Goal: Communication & Community: Answer question/provide support

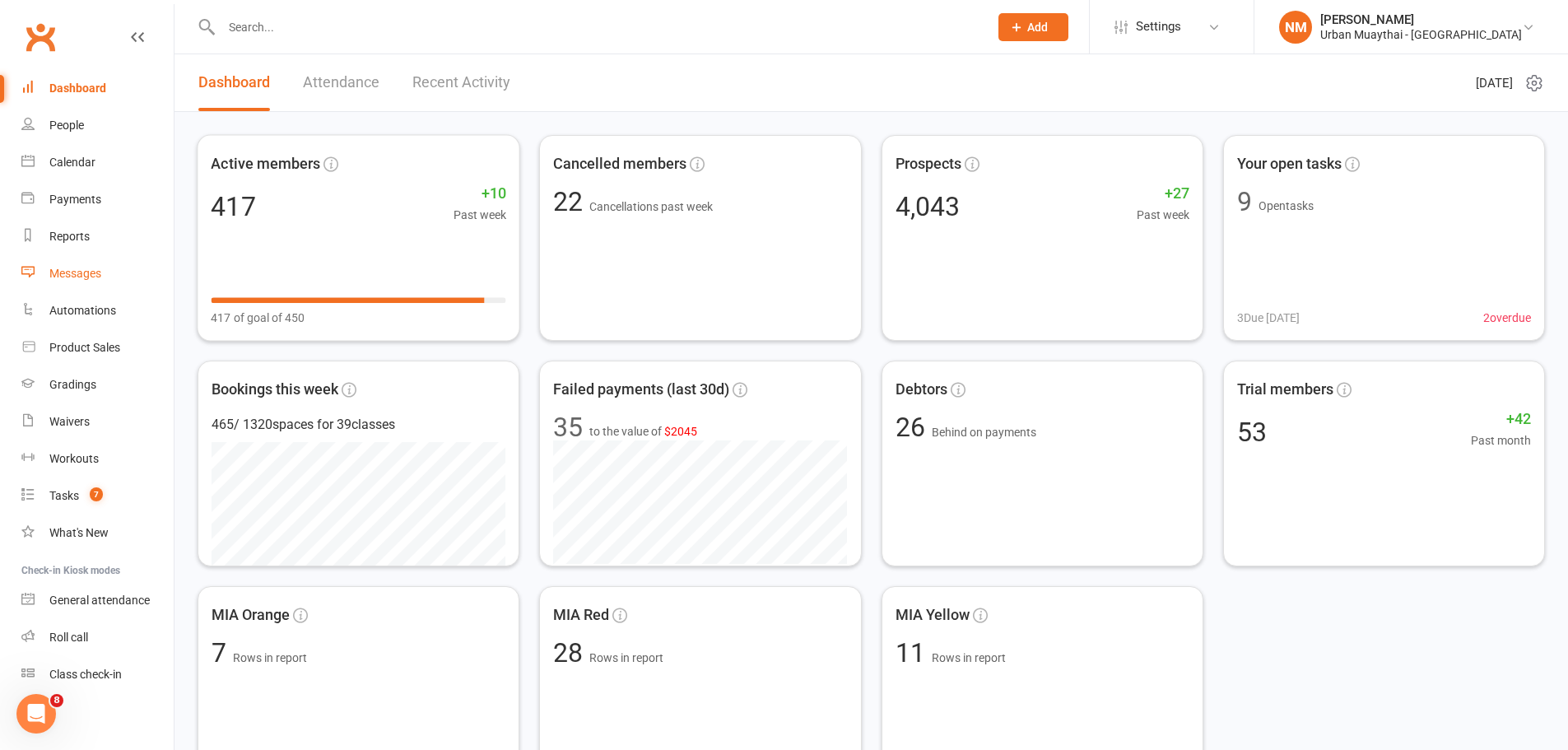
click at [68, 285] on link "Messages" at bounding box center [98, 274] width 152 height 37
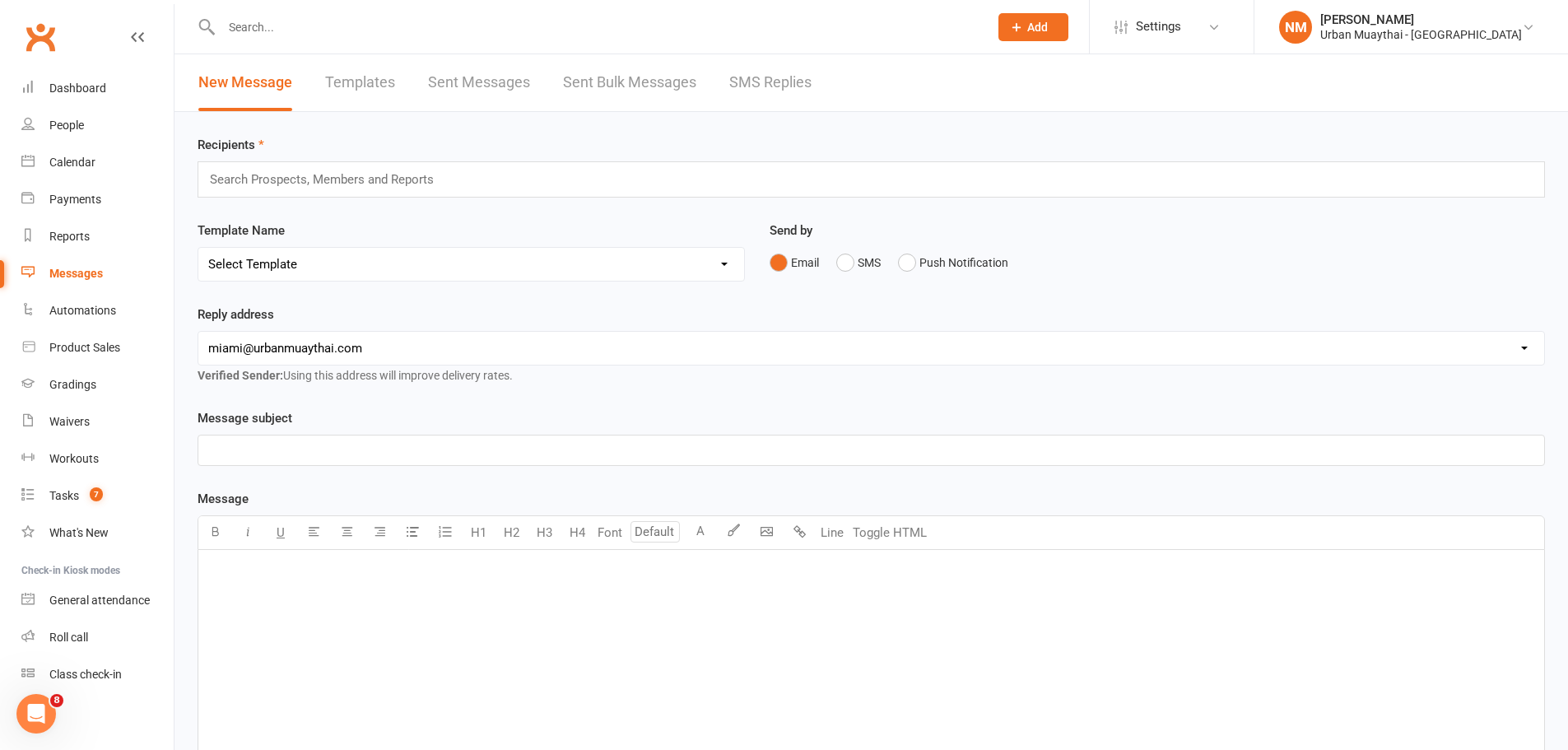
click at [332, 13] on div at bounding box center [587, 27] width 779 height 53
click at [308, 28] on input "text" at bounding box center [597, 27] width 761 height 23
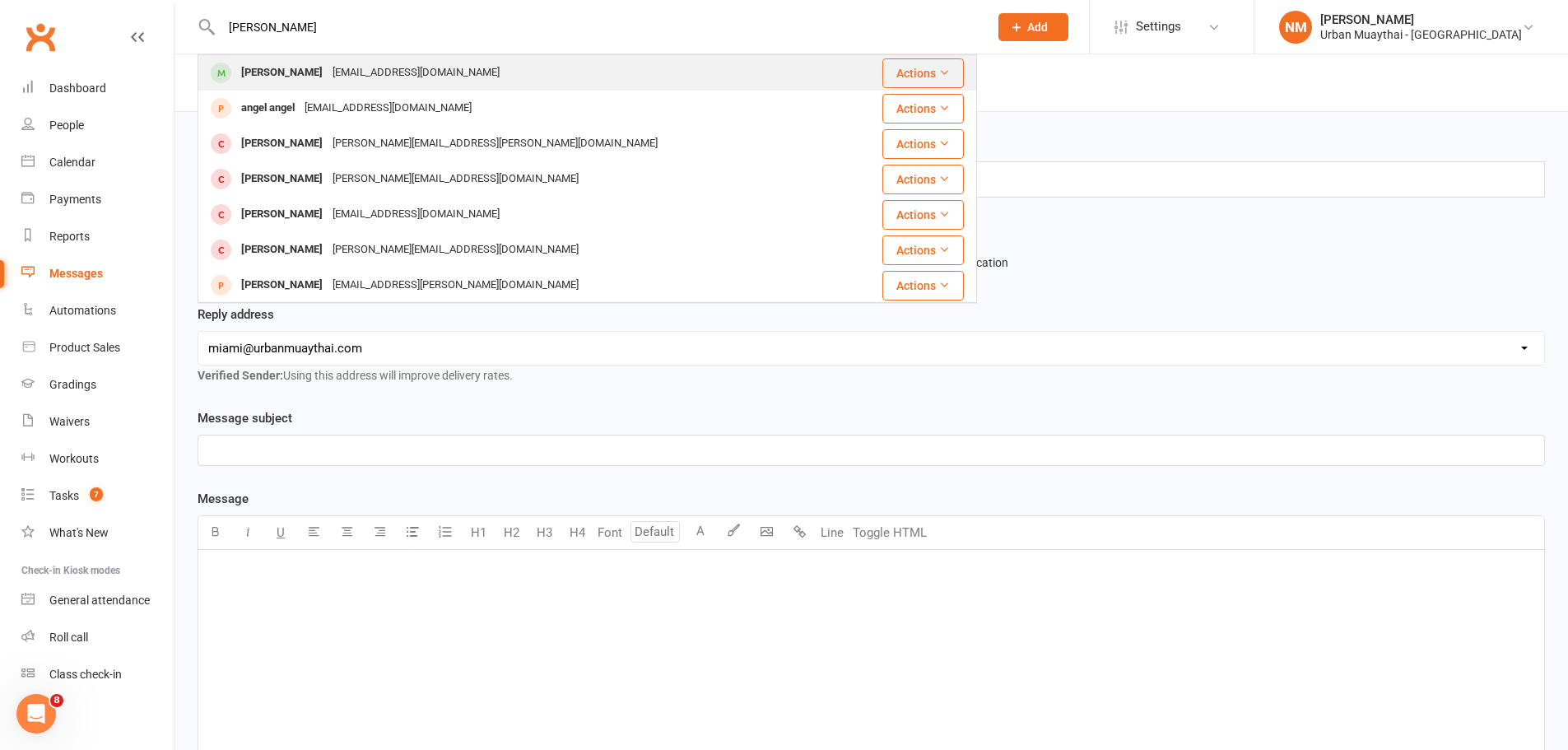
type input "[PERSON_NAME]"
click at [306, 65] on div "[PERSON_NAME]" at bounding box center [282, 73] width 91 height 24
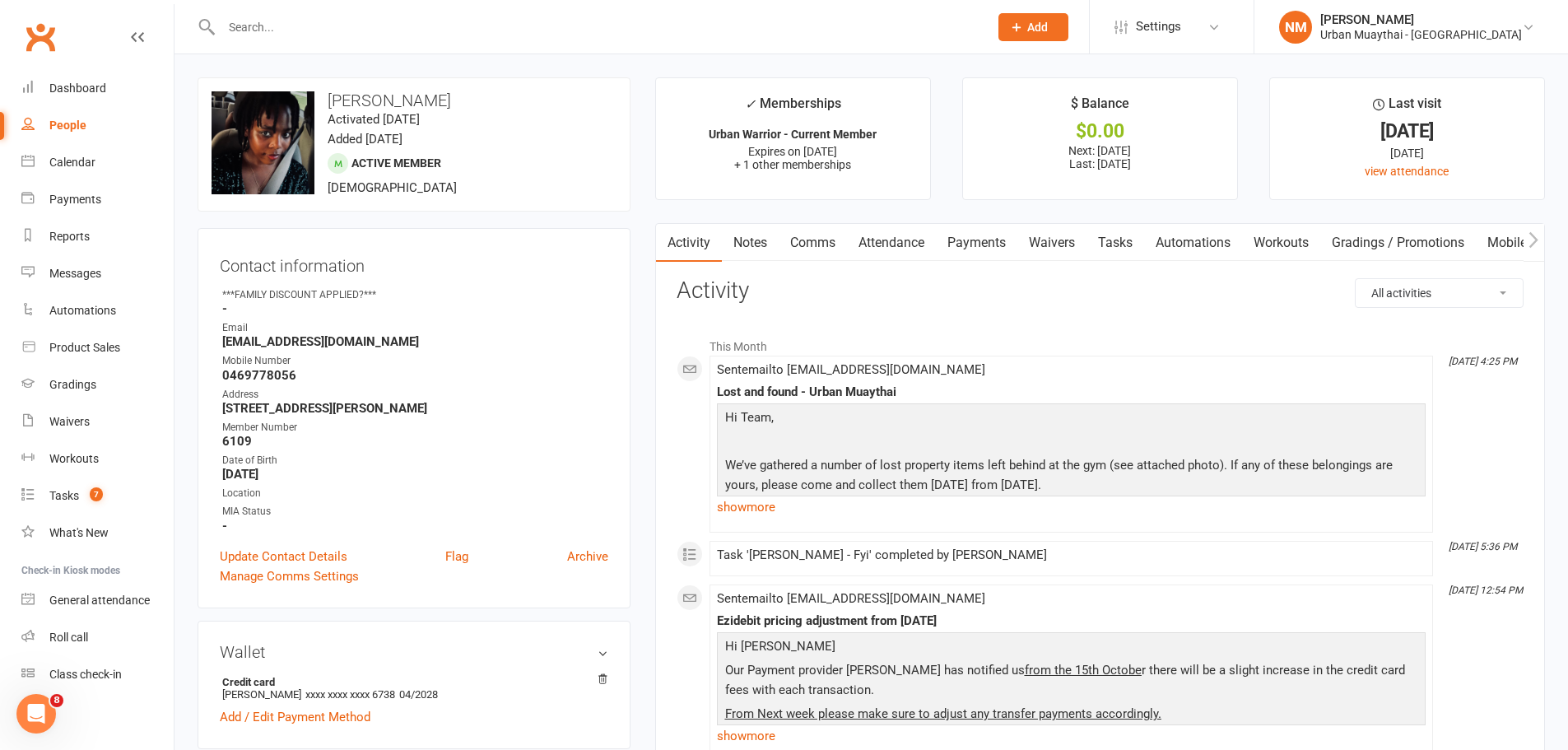
click at [810, 248] on link "Comms" at bounding box center [813, 243] width 68 height 38
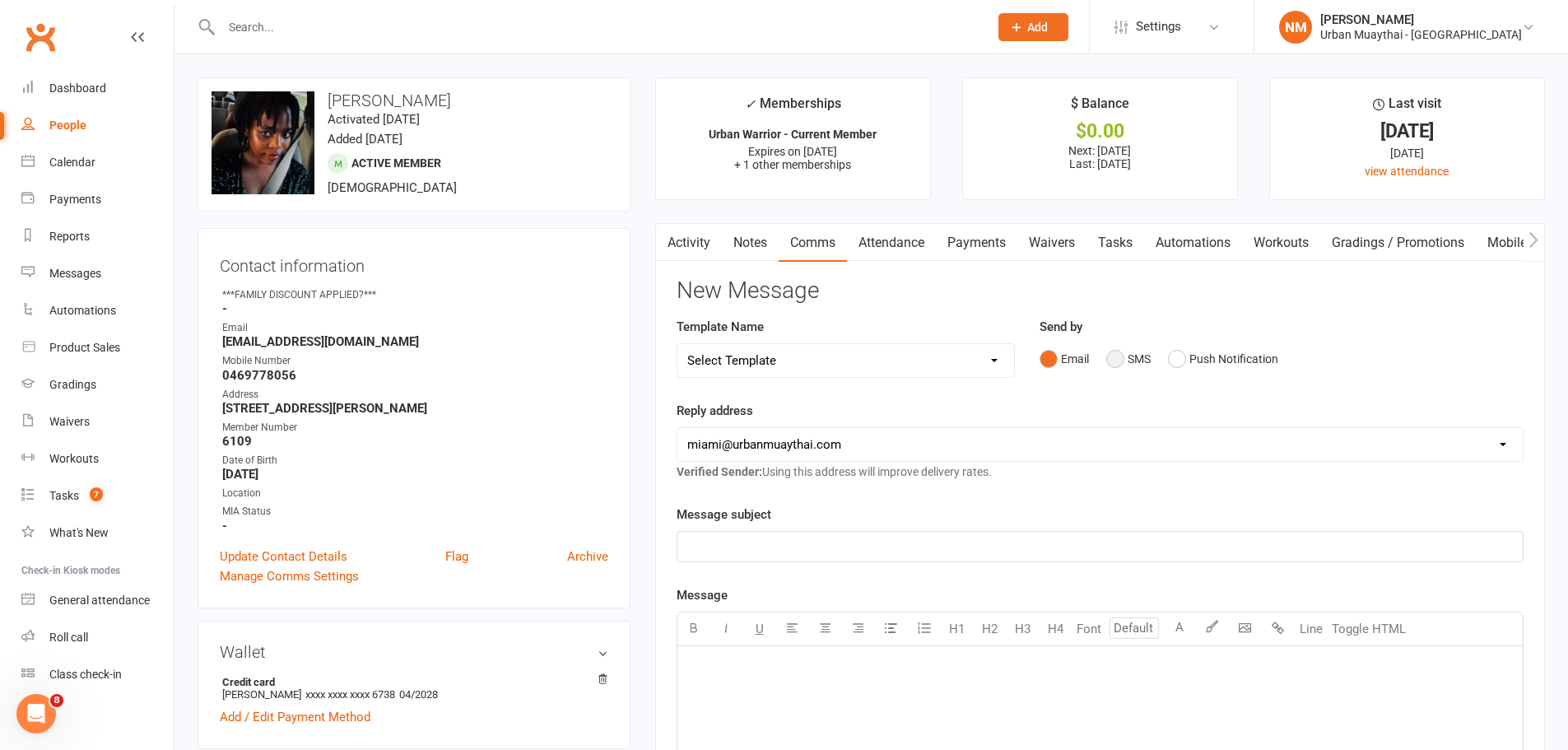
drag, startPoint x: 1124, startPoint y: 350, endPoint x: 1117, endPoint y: 360, distance: 12.2
click at [1123, 352] on button "SMS" at bounding box center [1128, 358] width 44 height 31
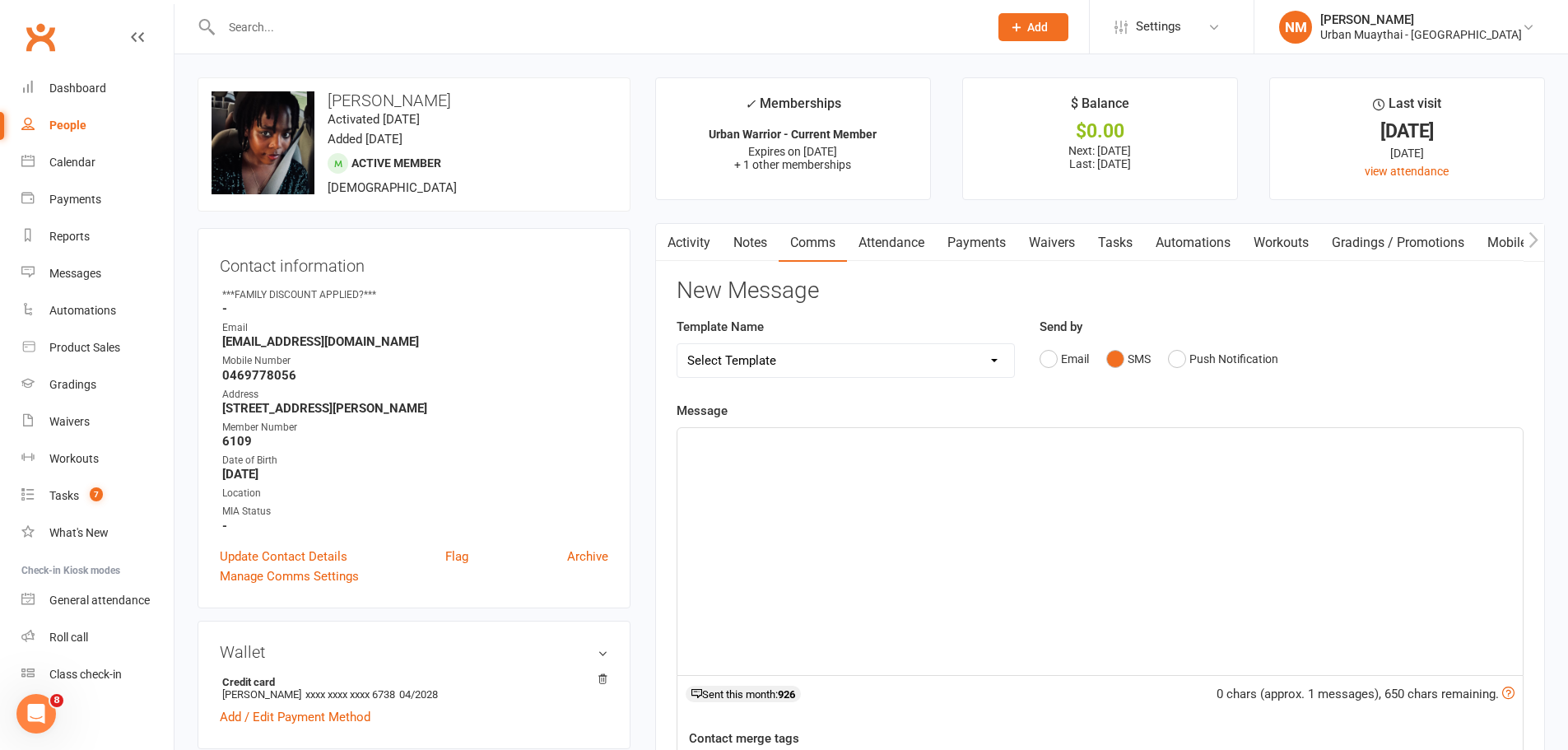
click at [850, 470] on div "﻿" at bounding box center [1100, 551] width 846 height 247
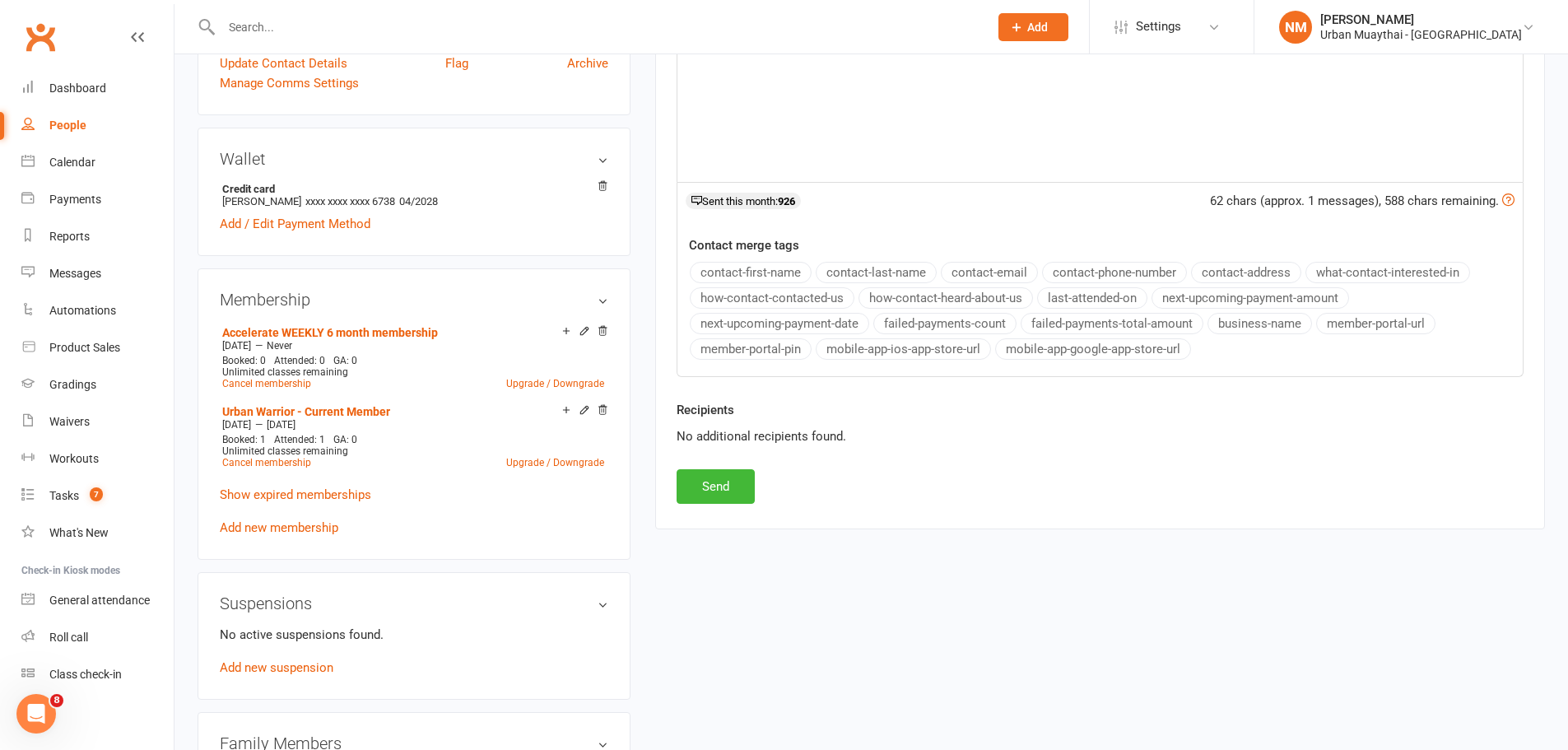
scroll to position [411, 0]
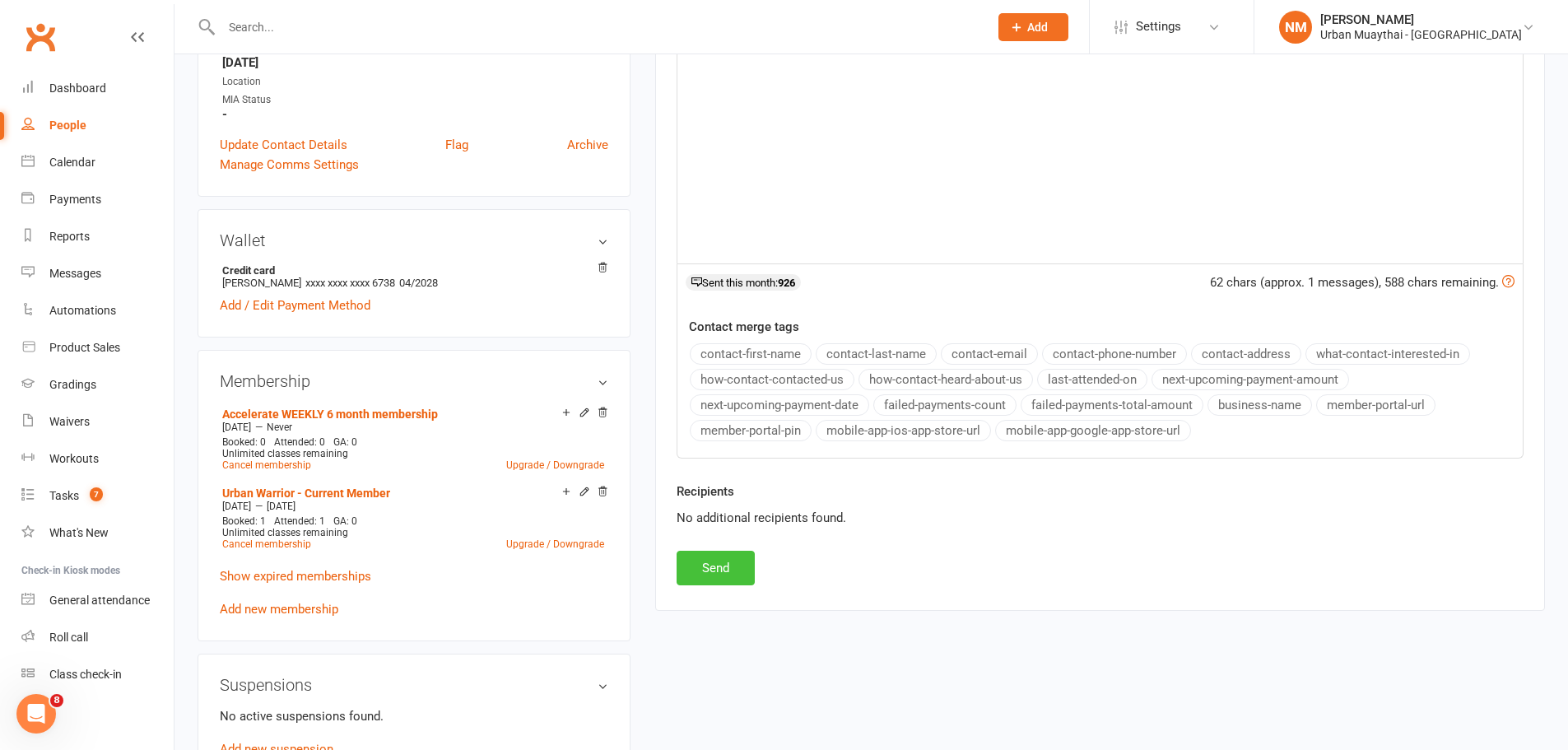
click at [723, 565] on button "Send" at bounding box center [715, 567] width 78 height 35
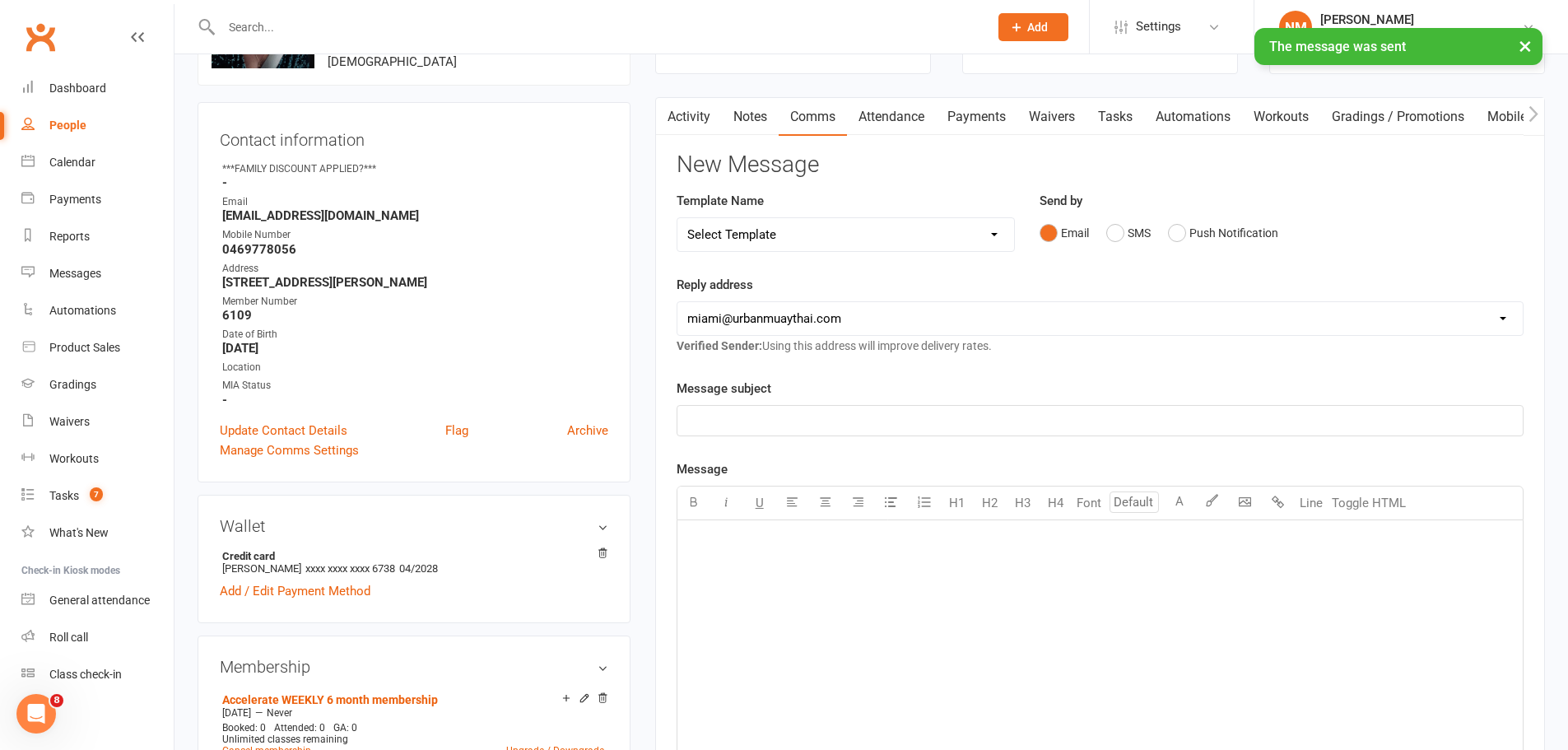
scroll to position [0, 0]
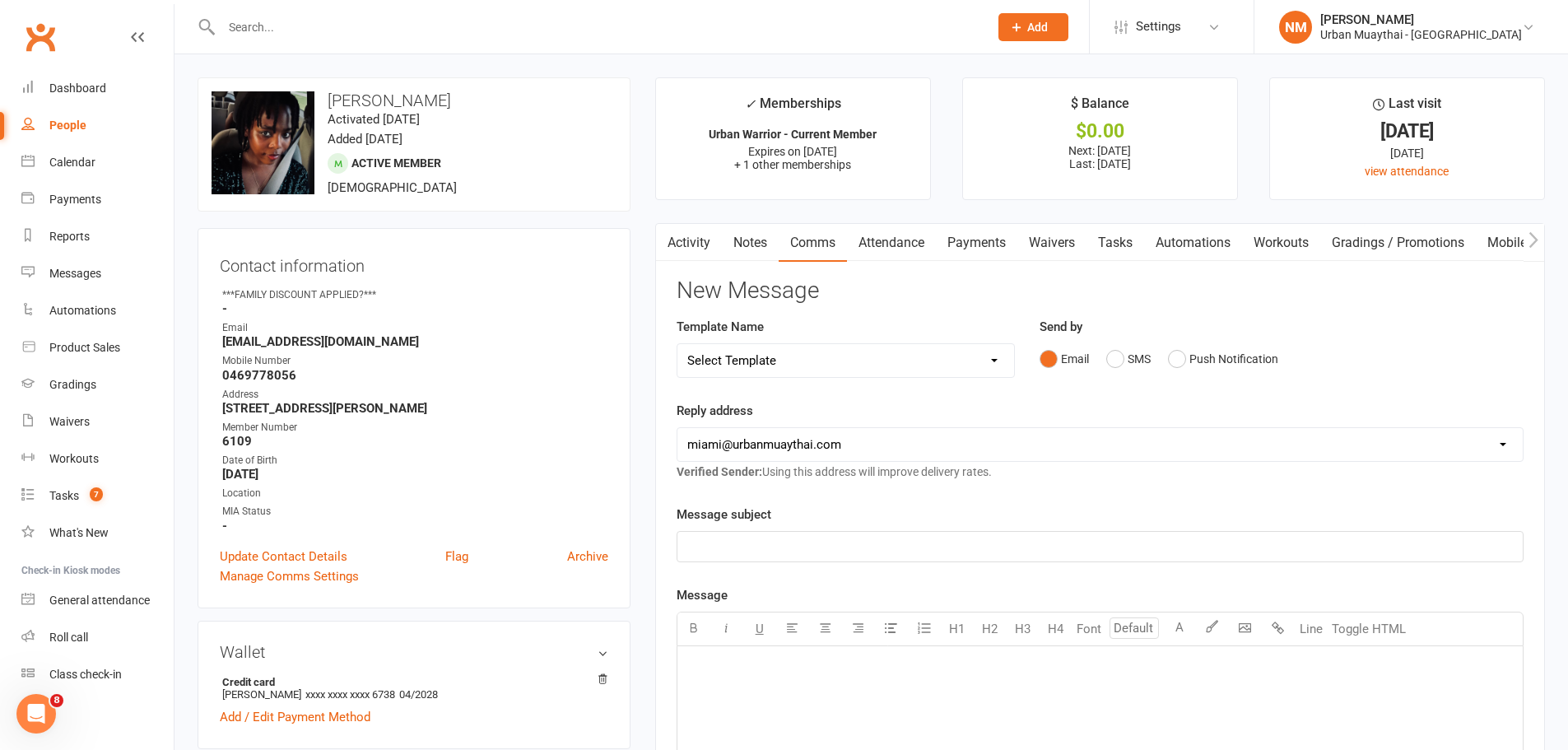
click at [496, 28] on input "text" at bounding box center [597, 27] width 761 height 23
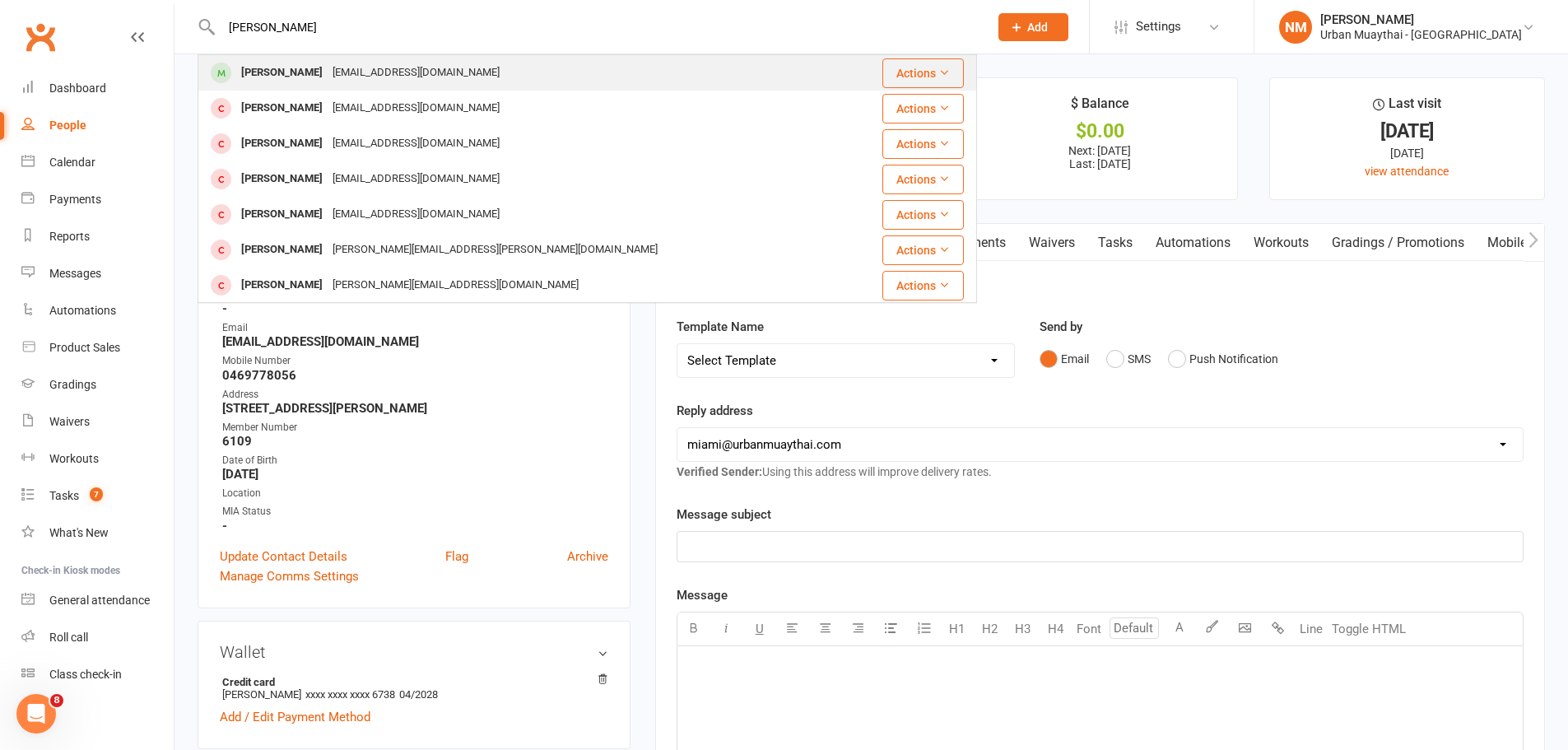
type input "[PERSON_NAME]"
click at [345, 70] on div "[EMAIL_ADDRESS][DOMAIN_NAME]" at bounding box center [417, 73] width 177 height 24
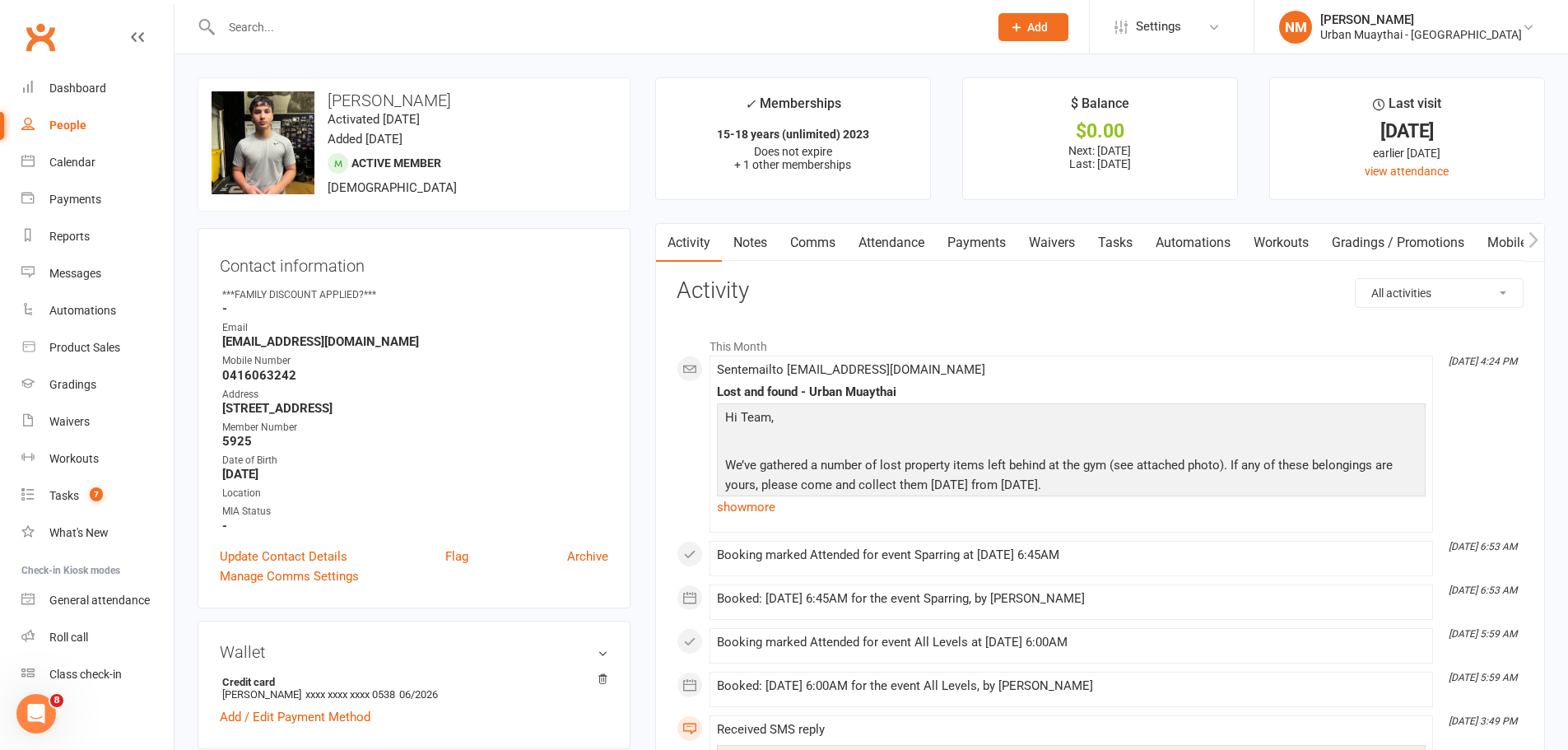
click at [916, 231] on link "Attendance" at bounding box center [892, 243] width 89 height 38
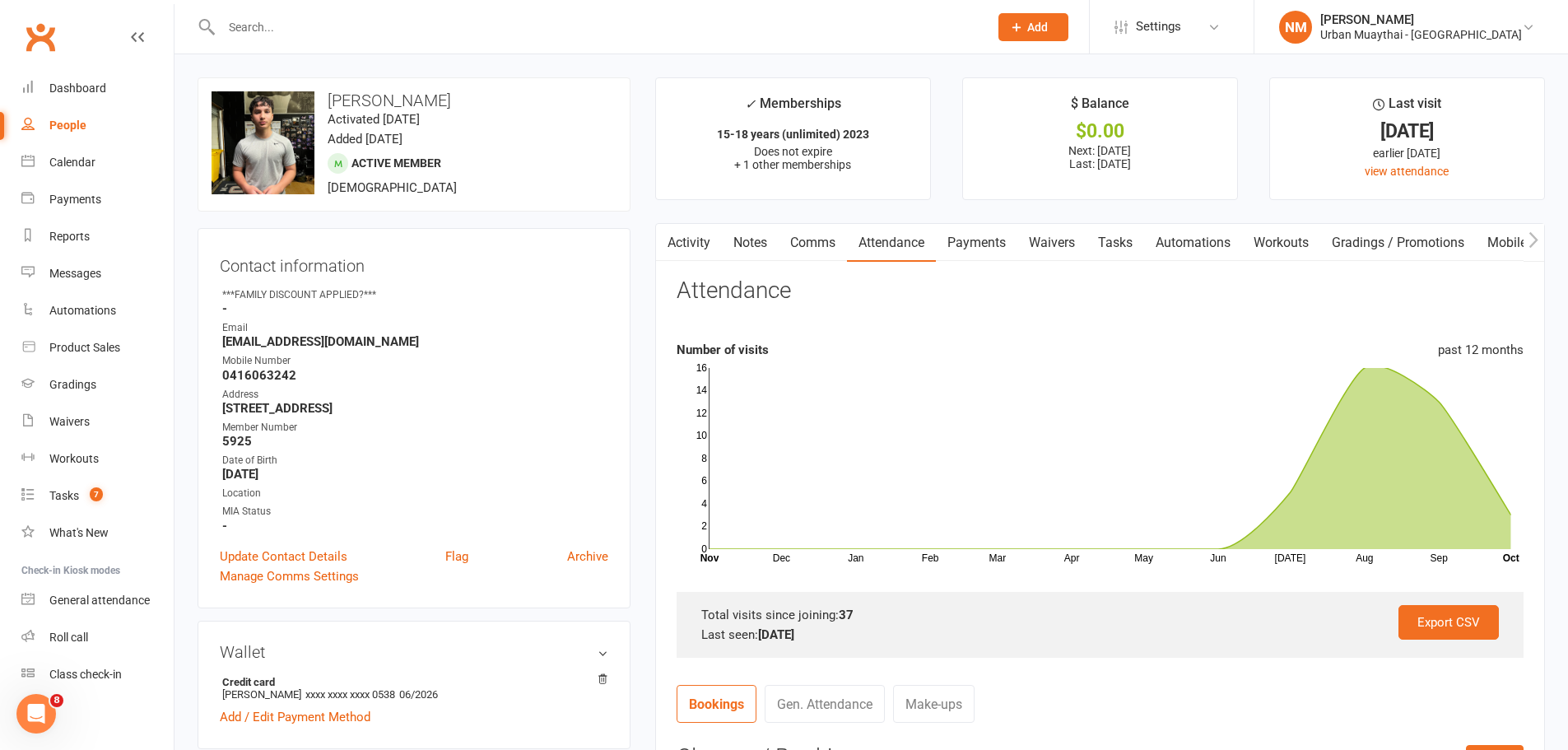
click at [825, 248] on link "Comms" at bounding box center [813, 243] width 68 height 38
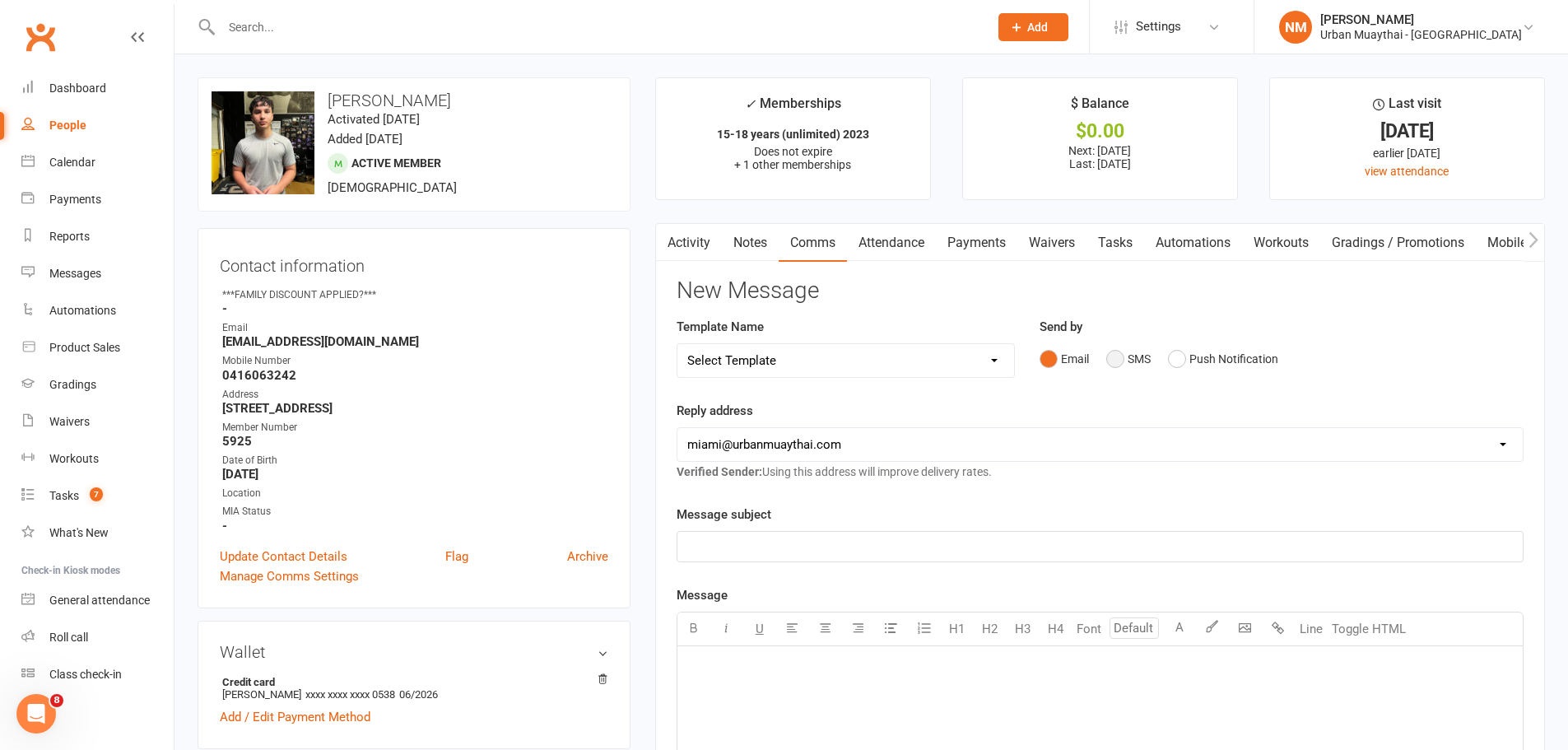
click at [1133, 361] on button "SMS" at bounding box center [1128, 358] width 44 height 31
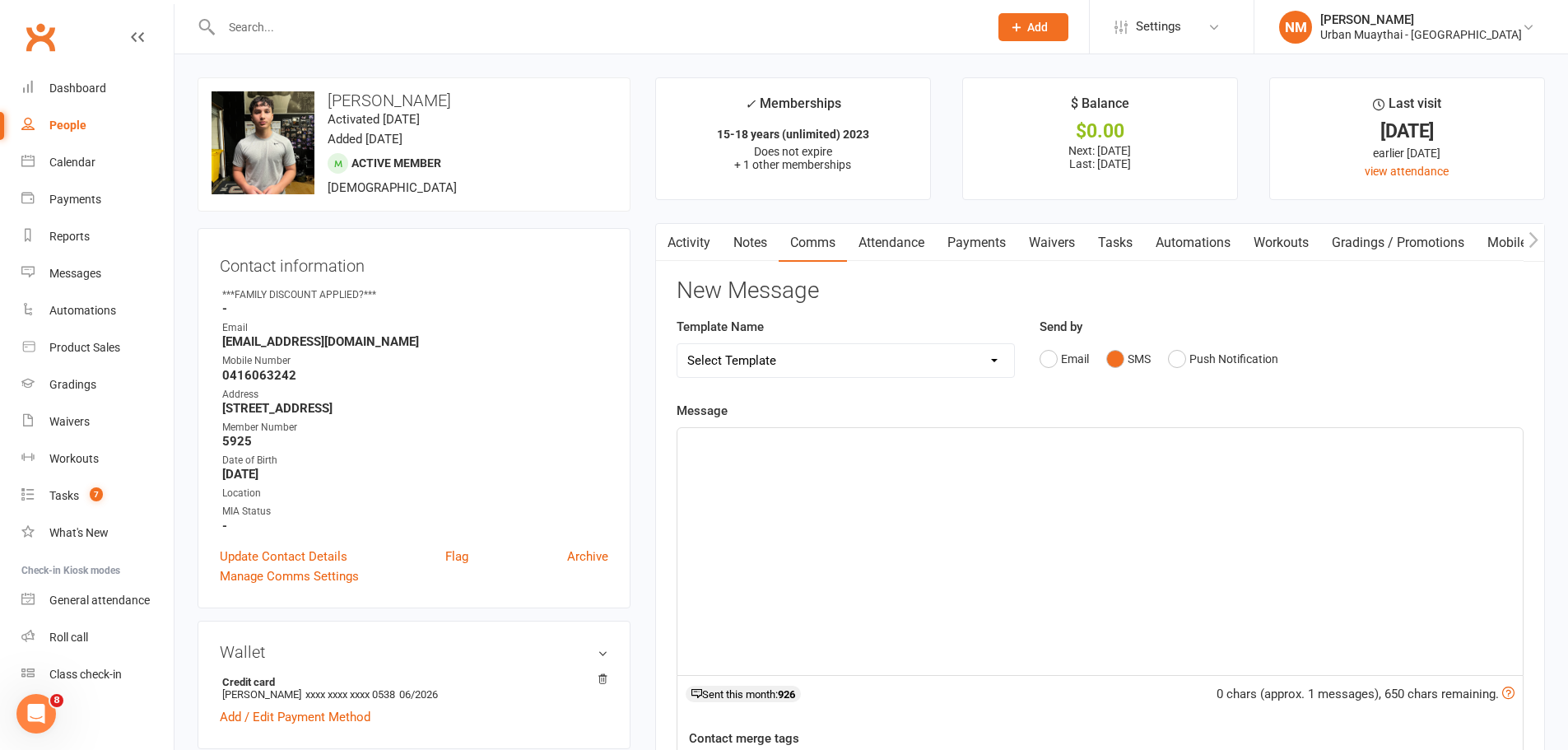
click at [808, 492] on div "﻿" at bounding box center [1100, 551] width 846 height 247
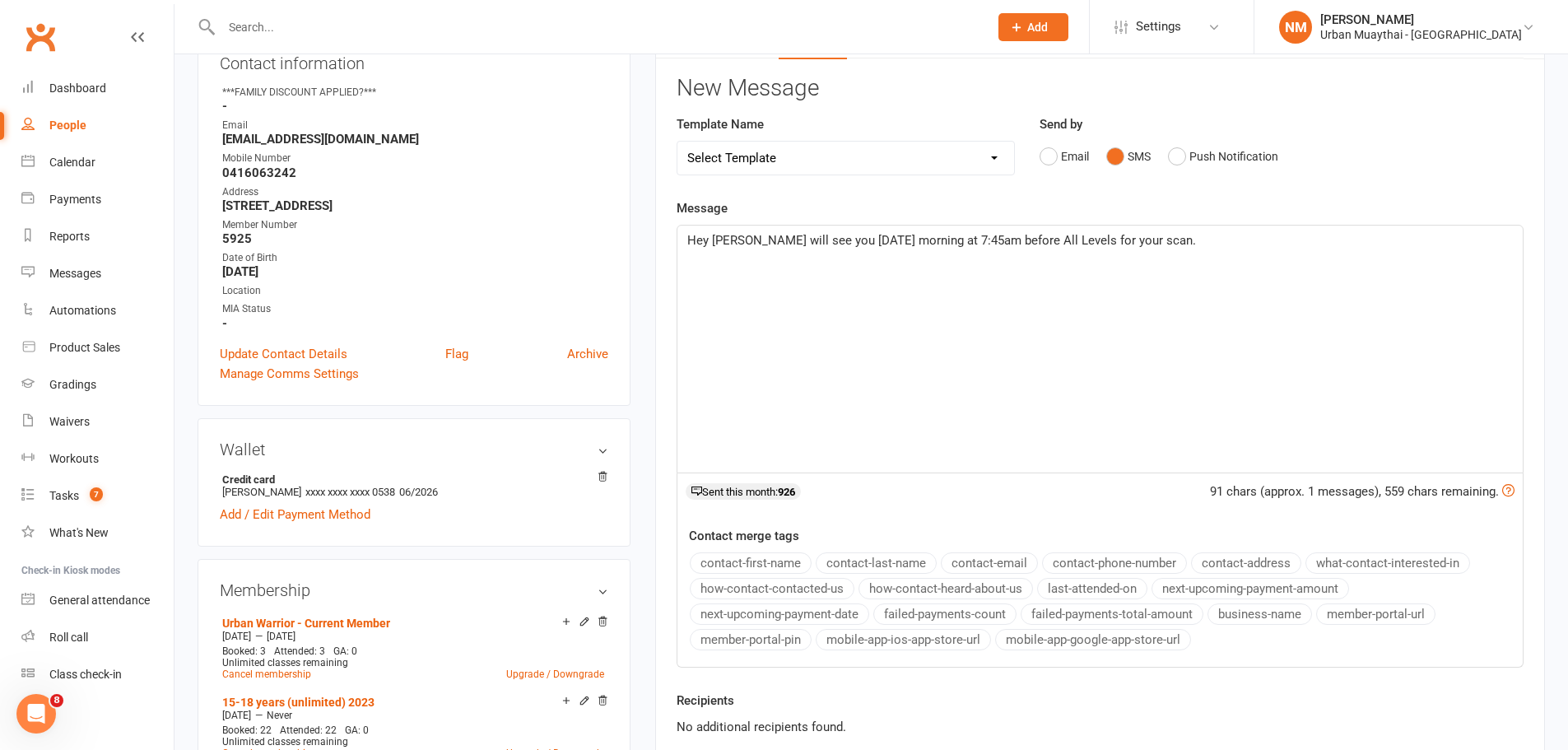
scroll to position [247, 0]
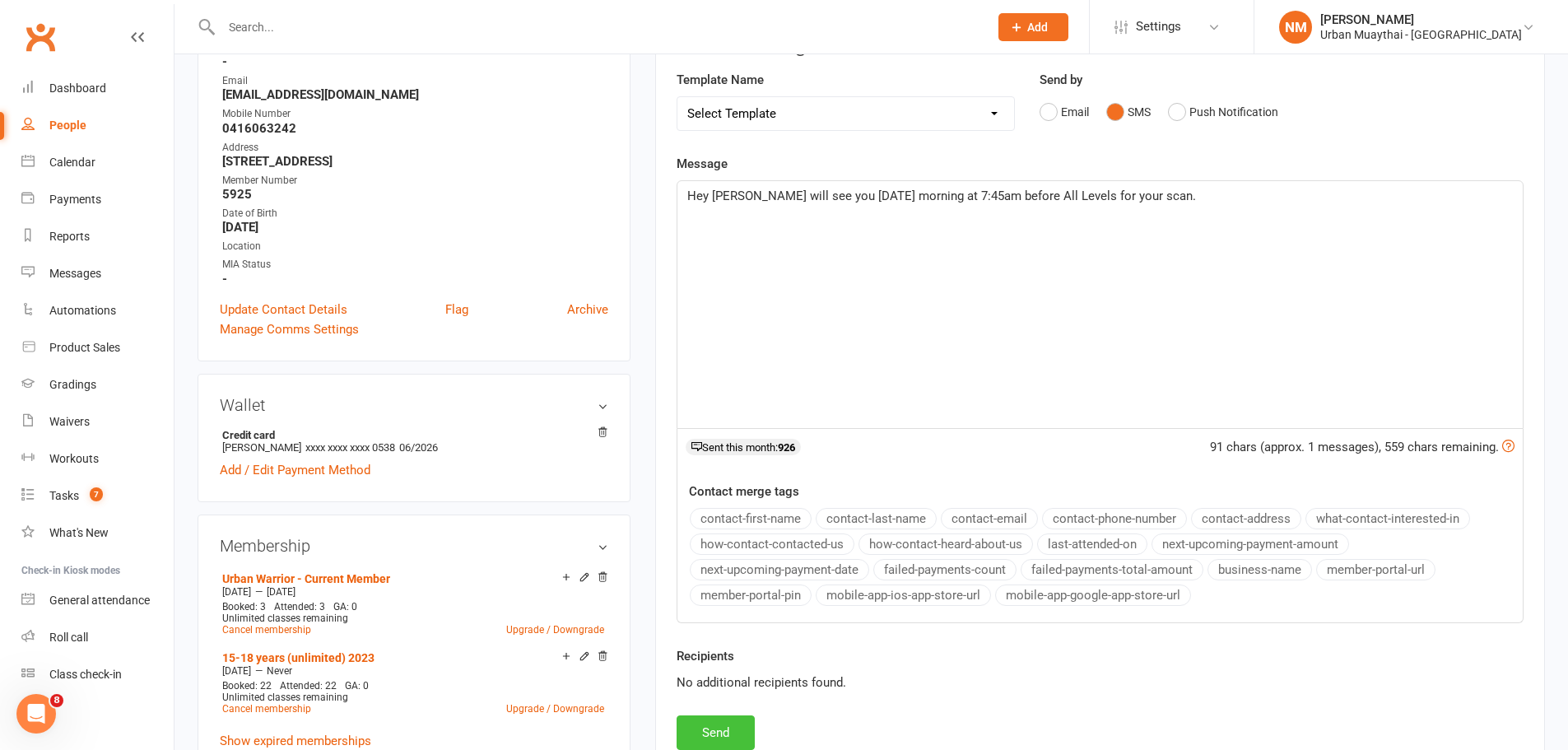
click at [710, 737] on button "Send" at bounding box center [715, 732] width 78 height 35
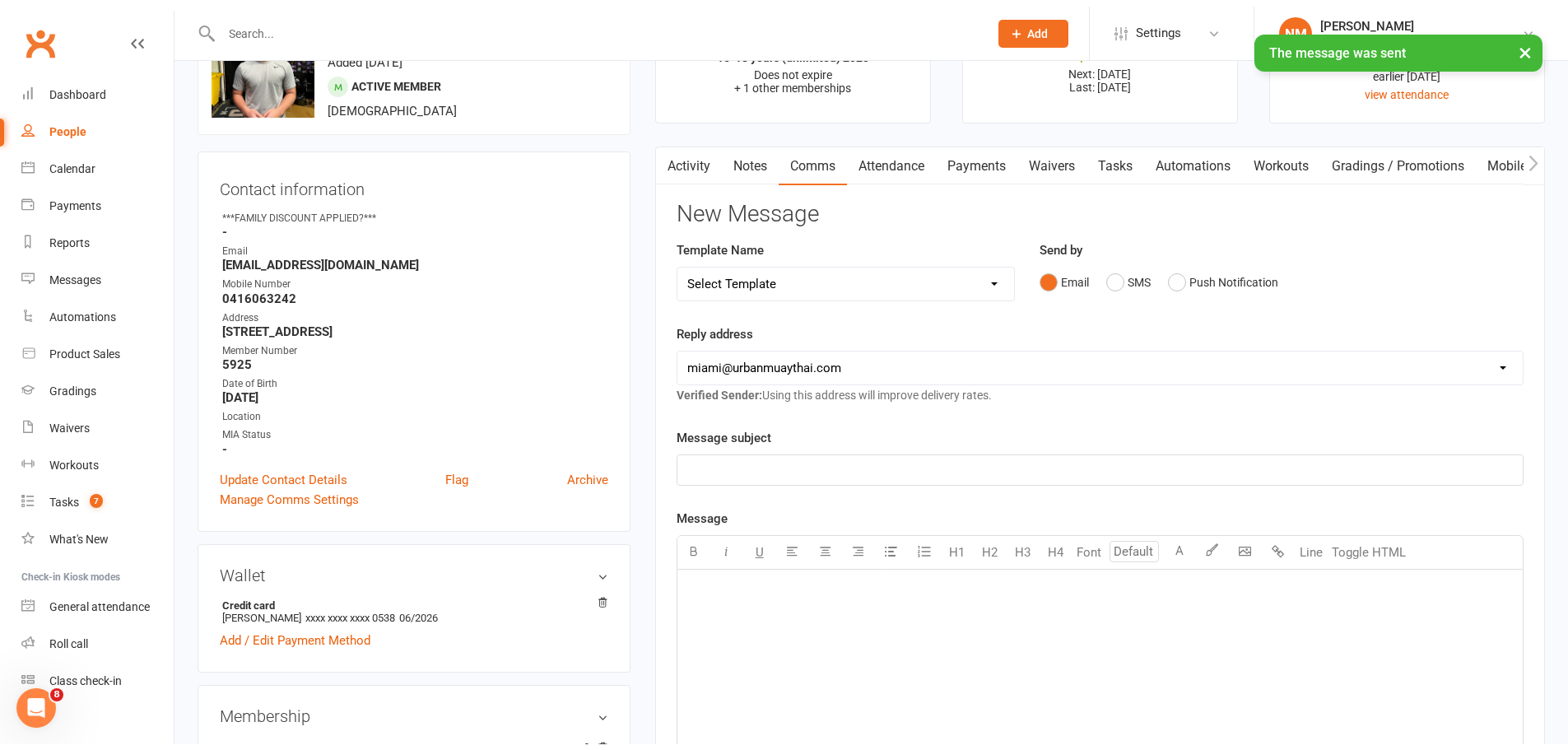
scroll to position [0, 0]
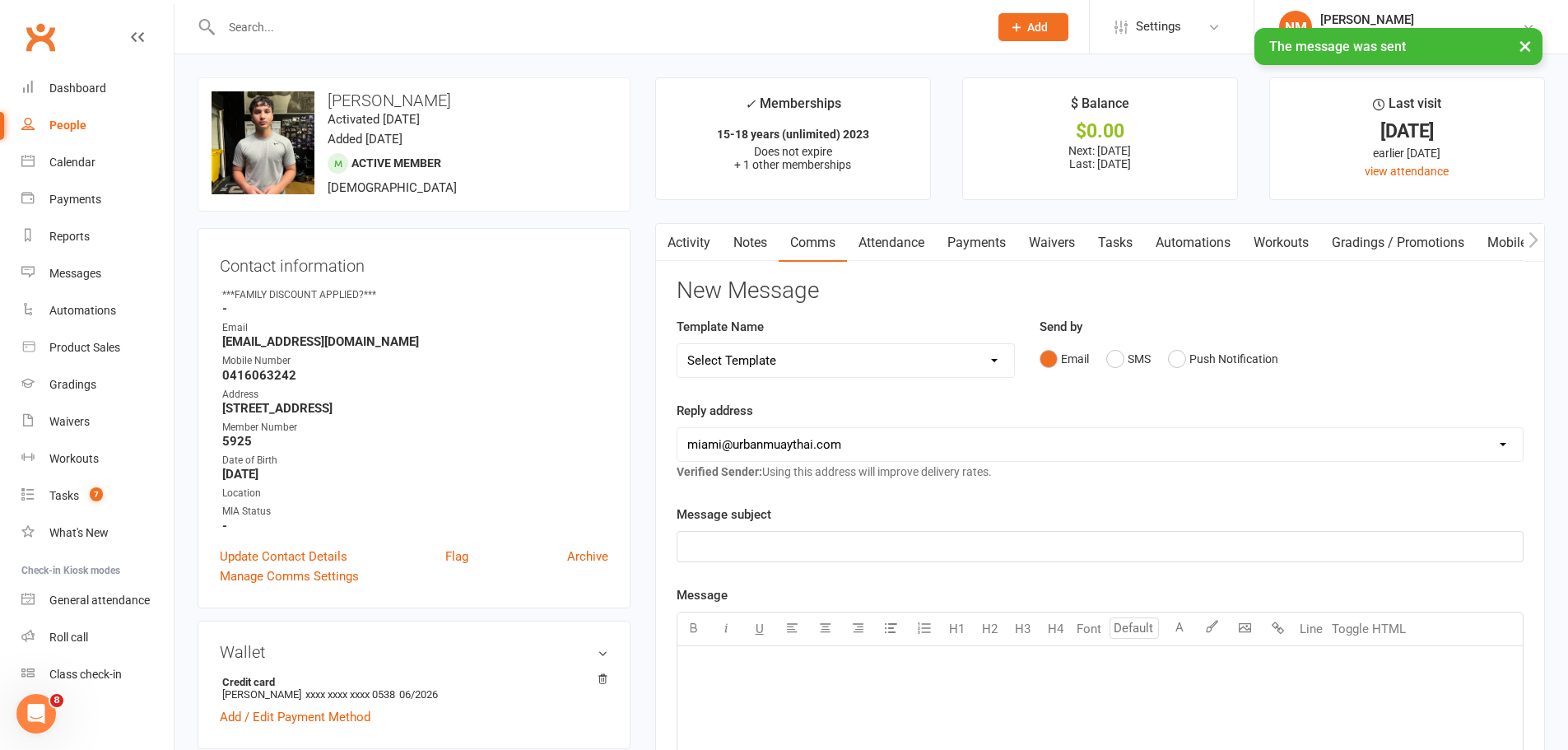
click at [375, 28] on div "× The message was sent" at bounding box center [773, 28] width 1547 height 0
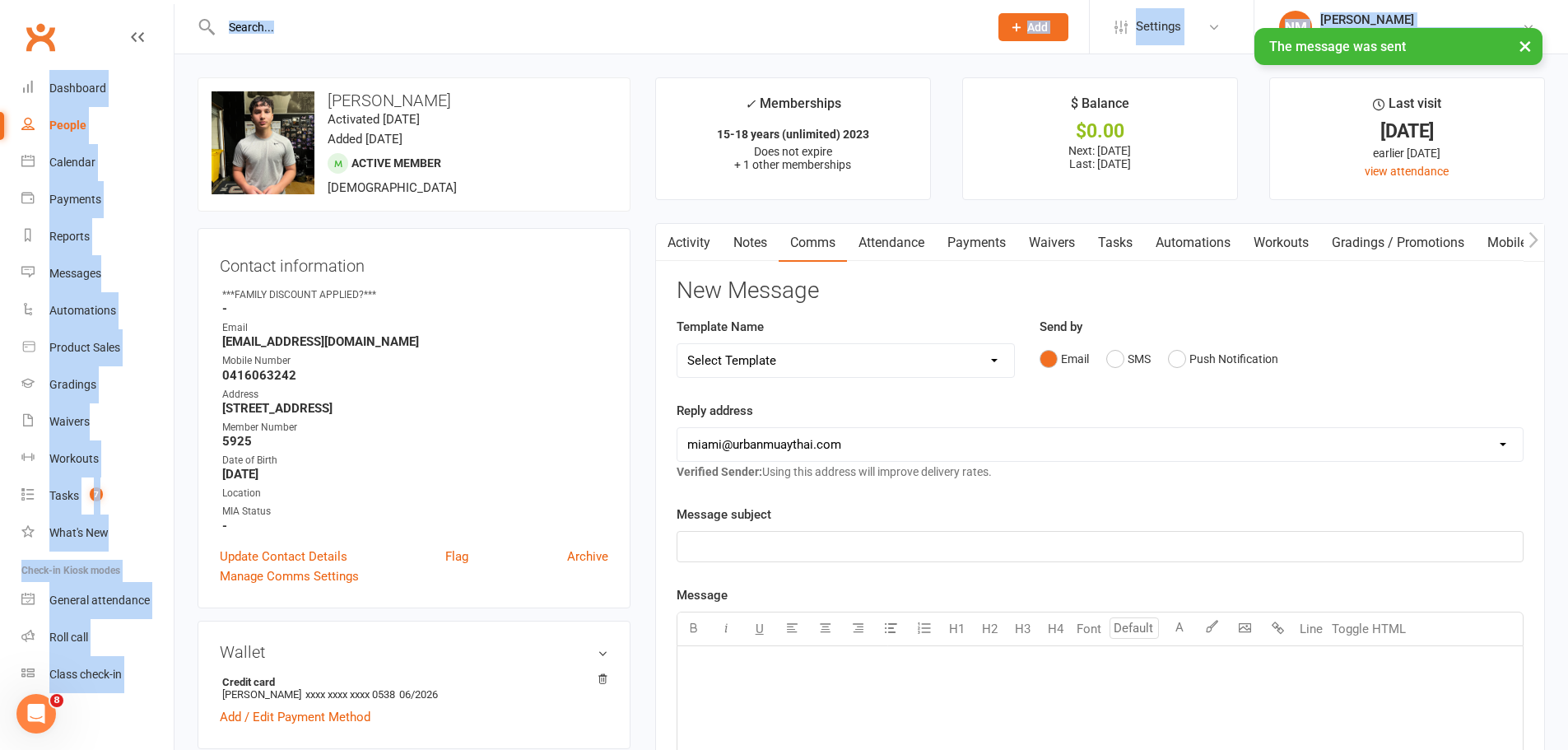
drag, startPoint x: 378, startPoint y: 28, endPoint x: 357, endPoint y: 18, distance: 23.3
click at [308, 20] on input "text" at bounding box center [597, 27] width 761 height 23
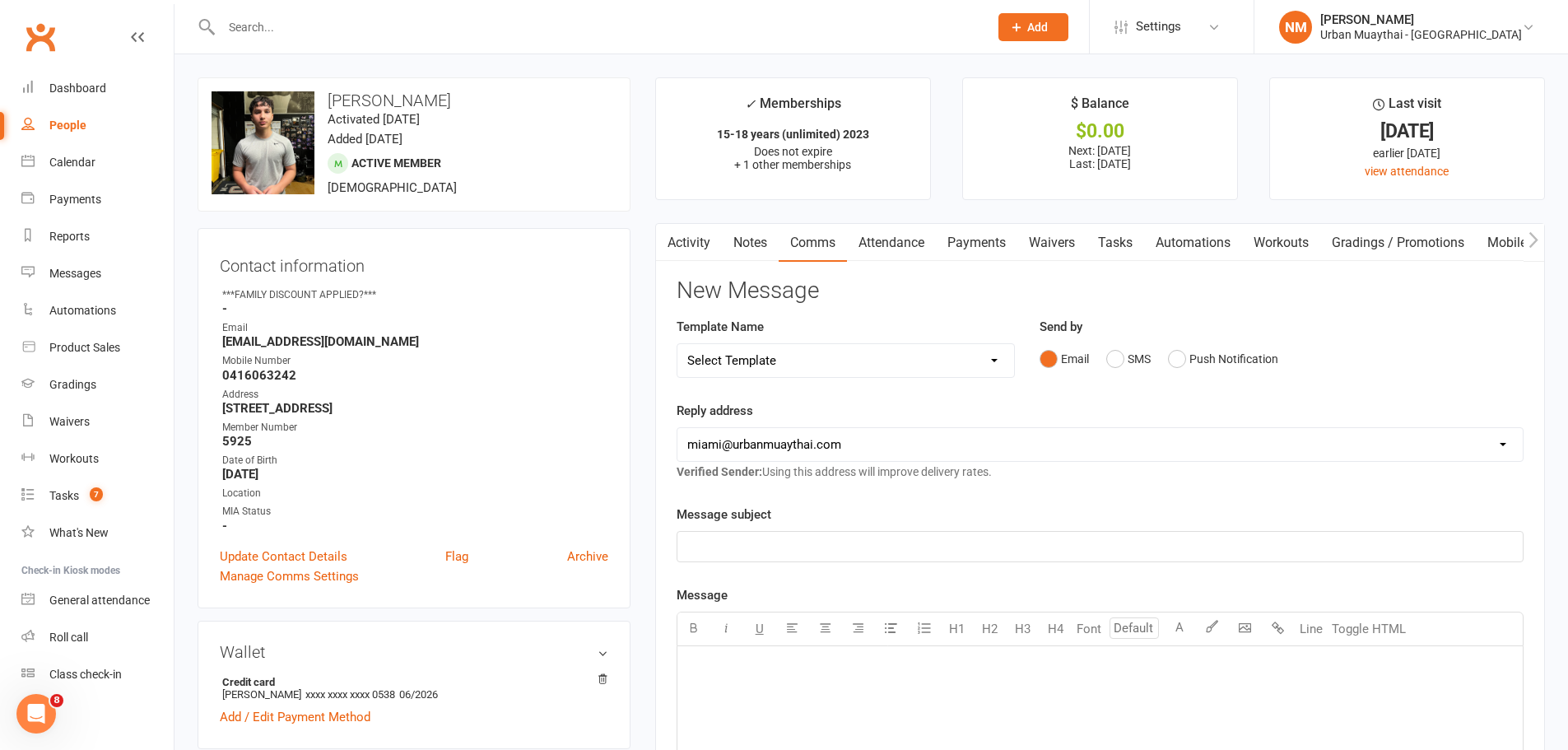
click at [280, 27] on input "text" at bounding box center [597, 27] width 761 height 23
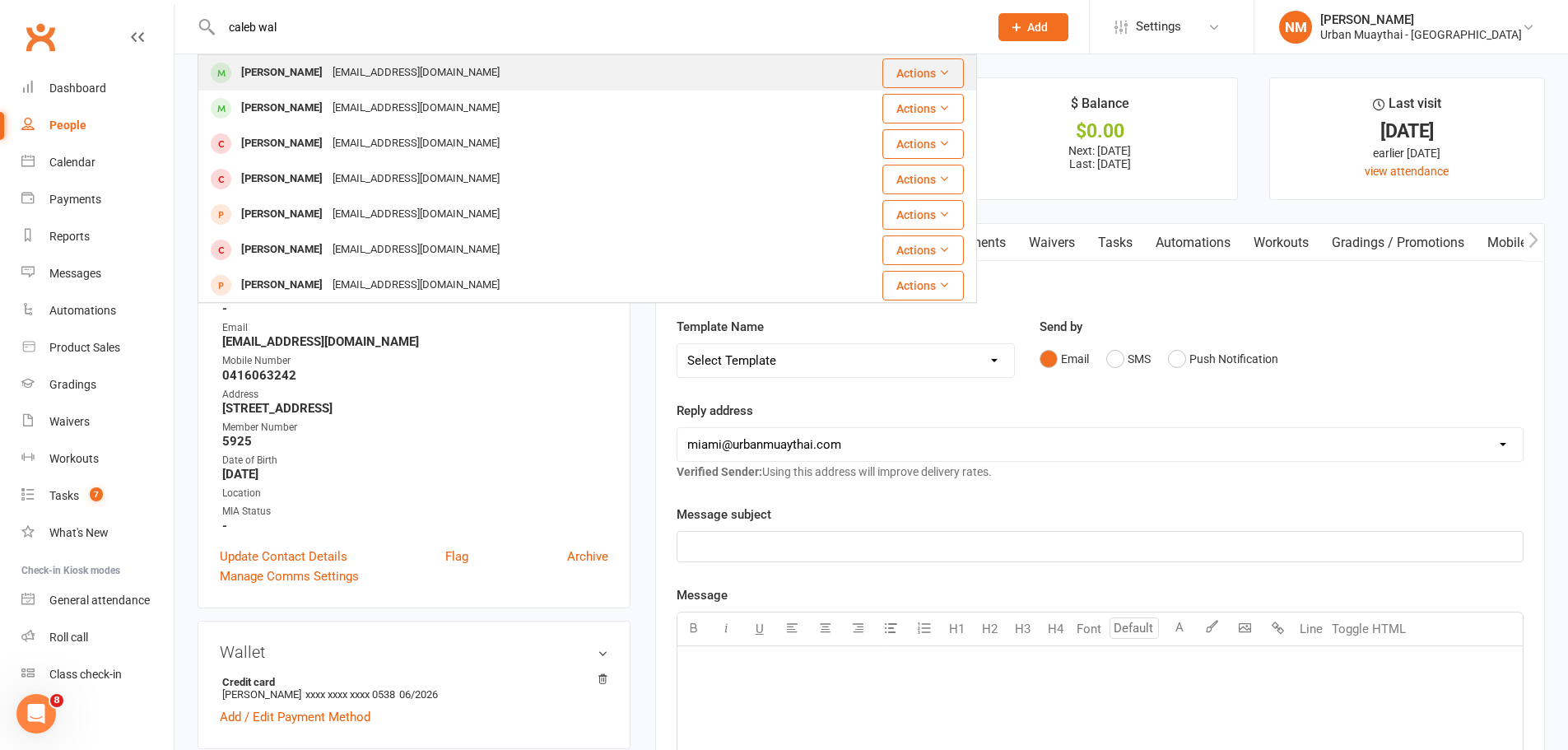
type input "caleb wal"
click at [328, 75] on div "[EMAIL_ADDRESS][DOMAIN_NAME]" at bounding box center [417, 73] width 177 height 24
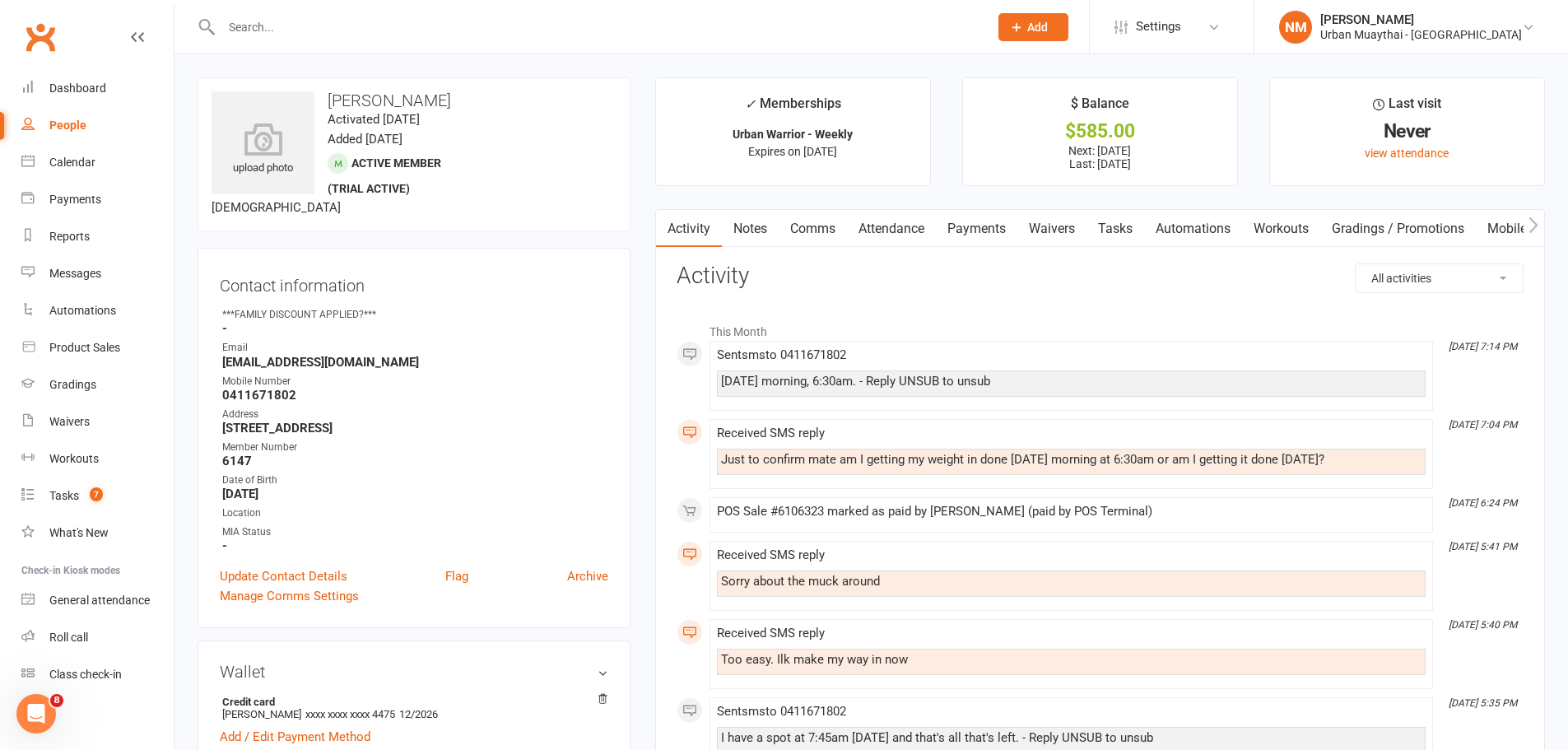
click at [825, 234] on link "Comms" at bounding box center [813, 229] width 68 height 38
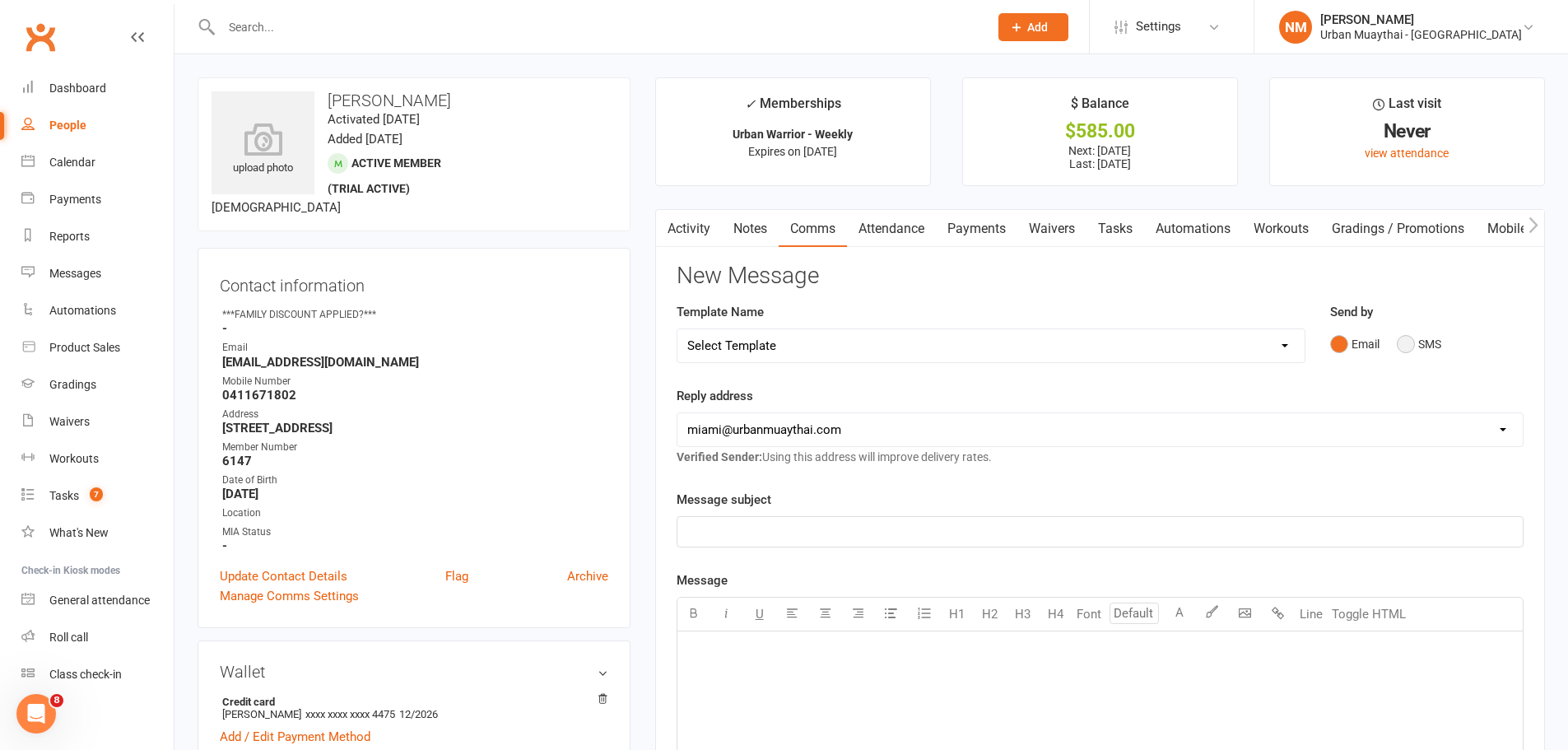
click at [1407, 348] on button "SMS" at bounding box center [1419, 344] width 44 height 31
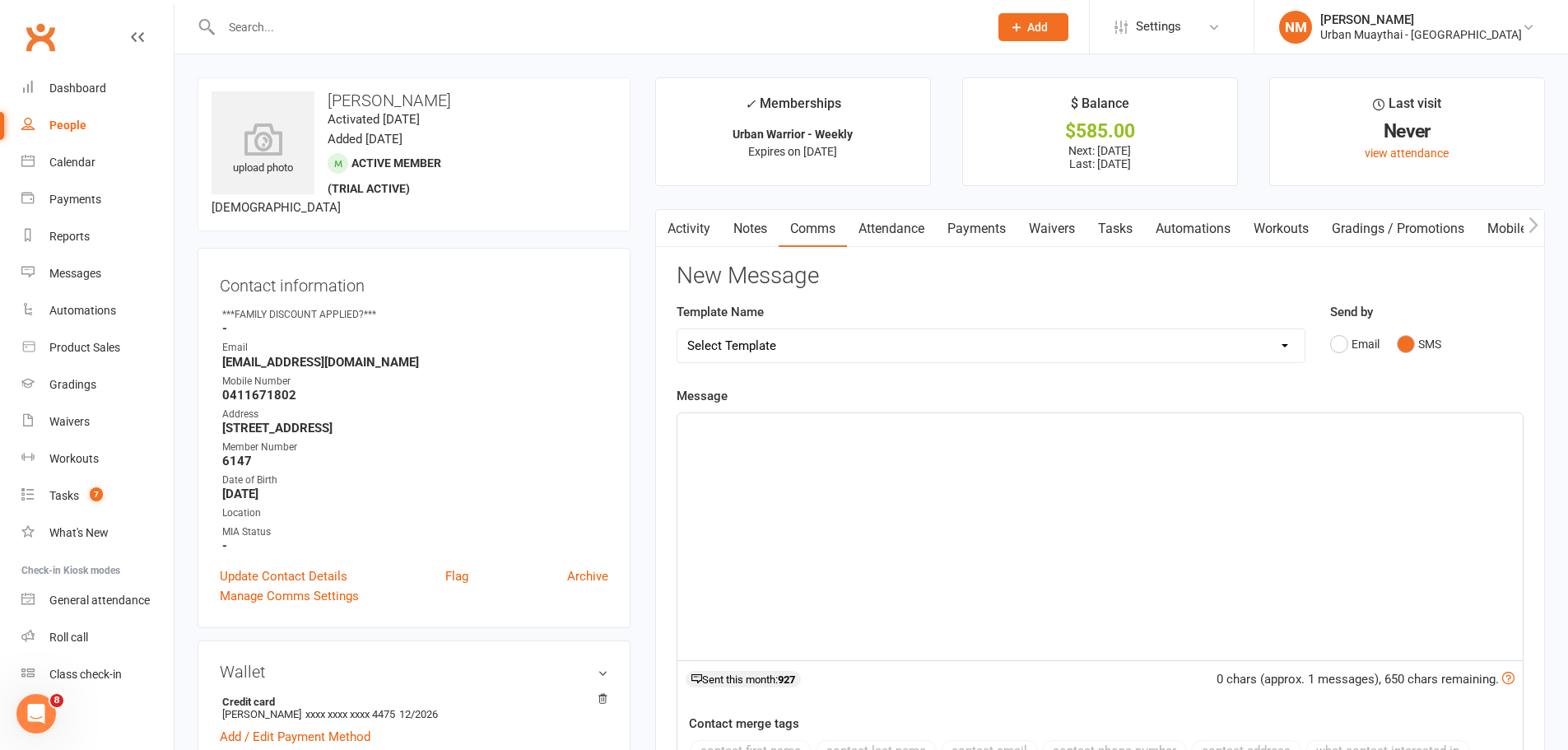
click at [926, 445] on div "﻿" at bounding box center [1100, 536] width 846 height 247
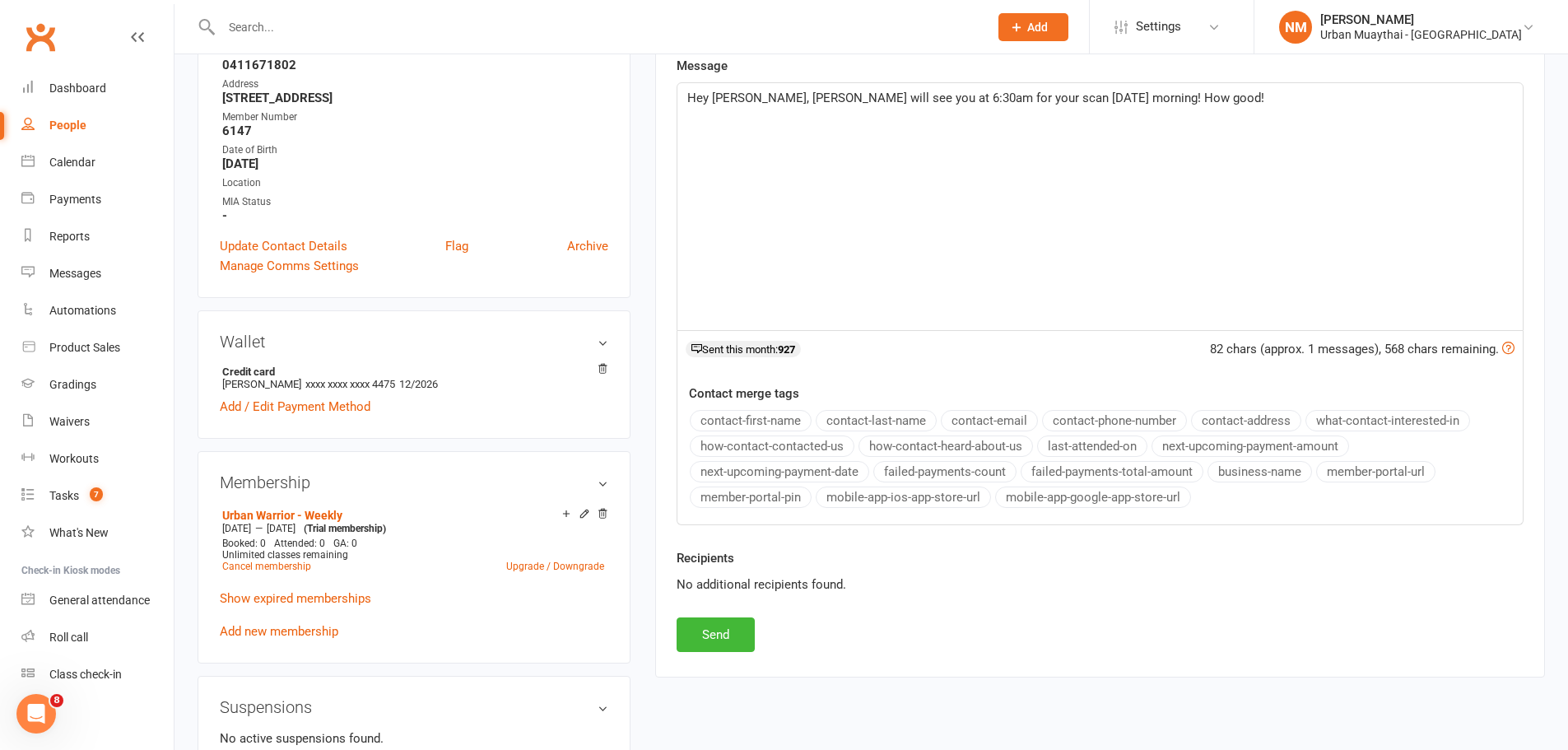
scroll to position [411, 0]
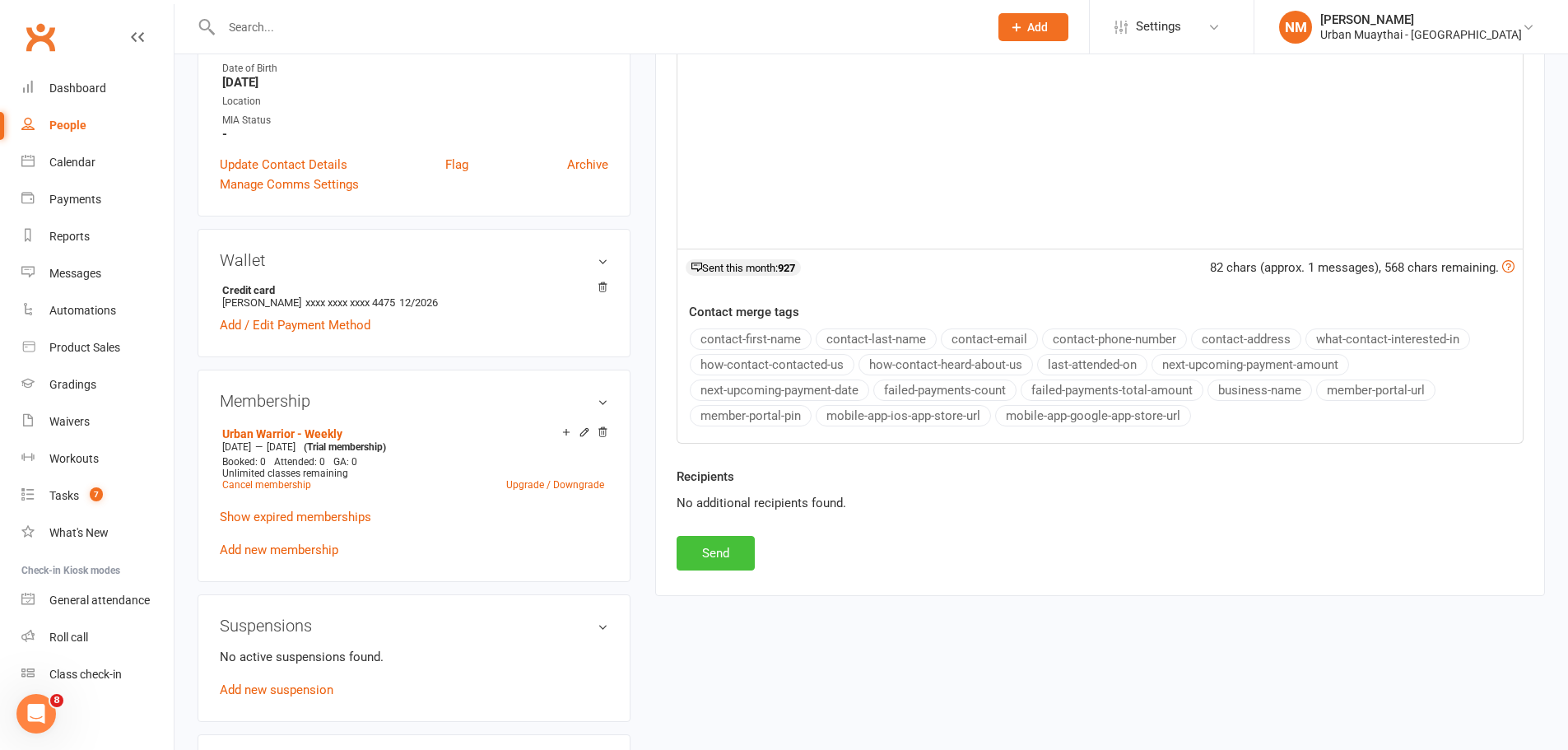
click at [677, 566] on button "Send" at bounding box center [715, 553] width 78 height 35
